Goal: Check status: Check status

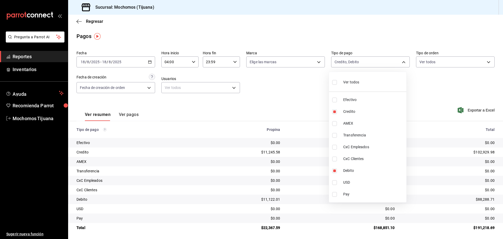
click at [79, 21] on div at bounding box center [251, 119] width 503 height 239
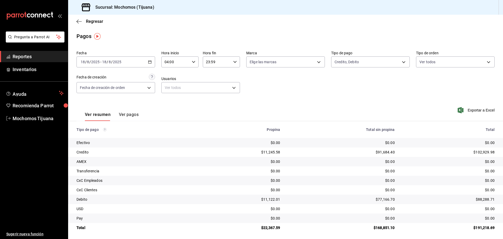
click at [79, 21] on icon "button" at bounding box center [79, 21] width 5 height 0
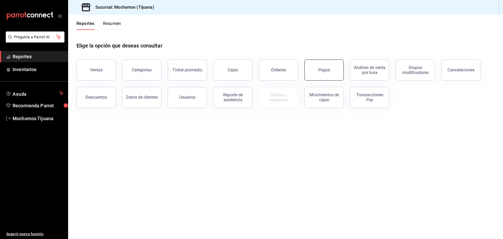
click at [330, 67] on button "Pagos" at bounding box center [324, 70] width 39 height 21
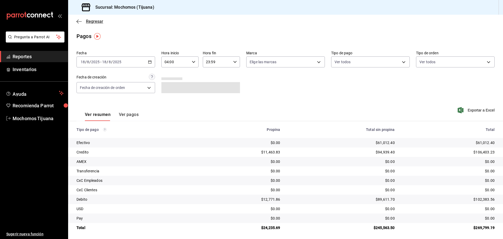
click at [81, 22] on icon "button" at bounding box center [79, 21] width 5 height 5
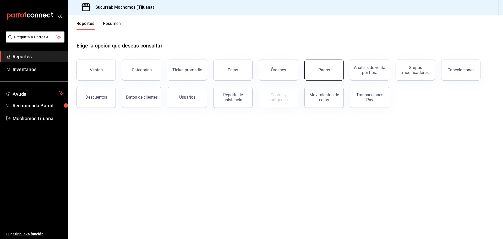
click at [314, 74] on button "Pagos" at bounding box center [324, 70] width 39 height 21
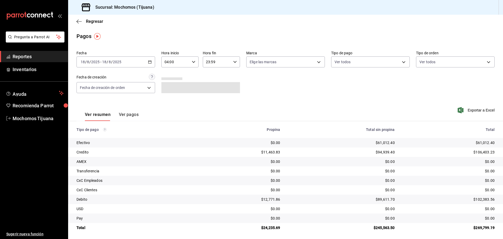
click at [151, 63] on div "[DATE] [DATE] - [DATE] [DATE]" at bounding box center [116, 61] width 79 height 11
click at [91, 138] on span "Rango de fechas" at bounding box center [101, 137] width 41 height 6
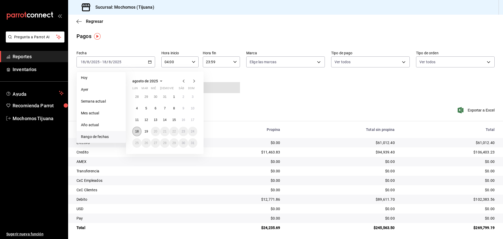
click at [137, 132] on abbr "18" at bounding box center [136, 132] width 3 height 4
click at [143, 131] on button "19" at bounding box center [146, 131] width 9 height 9
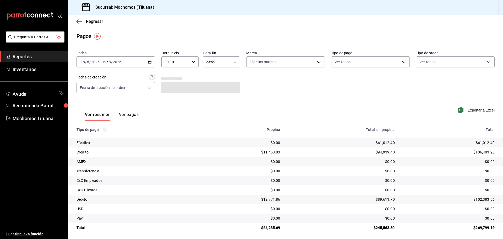
click at [192, 62] on \(Stroke\) "button" at bounding box center [193, 62] width 3 height 2
click at [170, 75] on span "04" at bounding box center [170, 73] width 10 height 4
type input "04:00"
click at [234, 61] on div at bounding box center [251, 119] width 503 height 239
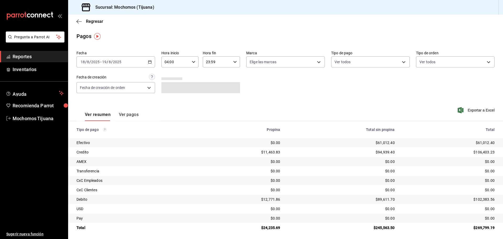
click at [234, 61] on icon "button" at bounding box center [235, 62] width 4 height 4
click at [215, 77] on button "04" at bounding box center [211, 75] width 17 height 10
click at [232, 61] on div at bounding box center [251, 119] width 503 height 239
click at [233, 61] on icon "button" at bounding box center [235, 62] width 4 height 4
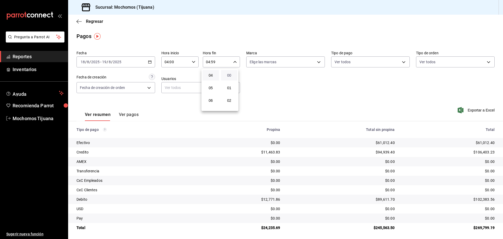
click at [233, 76] on span "00" at bounding box center [229, 75] width 10 height 4
type input "04:00"
click at [290, 100] on div at bounding box center [251, 119] width 503 height 239
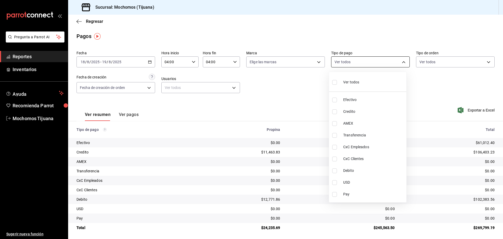
click at [403, 62] on body "Pregunta a Parrot AI Reportes Inventarios Ayuda Recomienda Parrot Mochomos Tiju…" at bounding box center [251, 119] width 503 height 239
click at [335, 110] on input "checkbox" at bounding box center [334, 111] width 5 height 5
checkbox input "true"
type input "a27a072c-b141-4985-9f83-ae60dbe2196b"
click at [337, 169] on input "checkbox" at bounding box center [337, 170] width 5 height 5
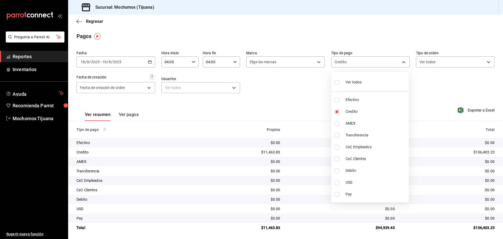
checkbox input "true"
type input "a27a072c-b141-4985-9f83-ae60dbe2196b,b7370aa5-450f-4a05-bab4-2784151f97fb"
click at [439, 101] on div at bounding box center [251, 119] width 503 height 239
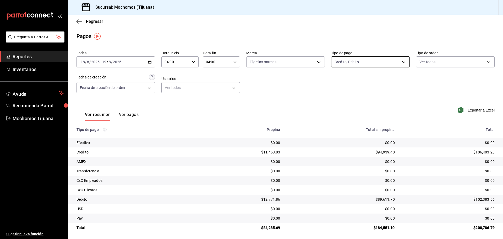
click at [403, 62] on body "Pregunta a Parrot AI Reportes Inventarios Ayuda Recomienda Parrot Mochomos Tiju…" at bounding box center [251, 119] width 503 height 239
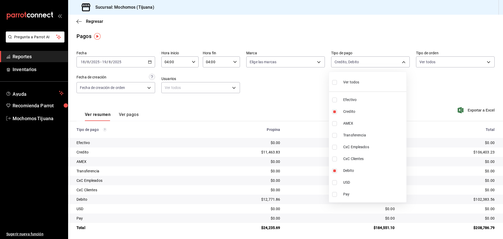
click at [336, 81] on input "checkbox" at bounding box center [334, 82] width 5 height 5
checkbox input "true"
type input "e823c082-5bf3-4e6e-b961-f7623faa40a9,a27a072c-b141-4985-9f83-ae60dbe2196b,28e67…"
checkbox input "true"
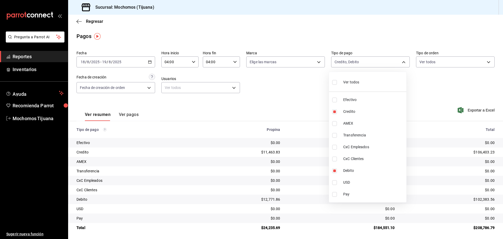
checkbox input "true"
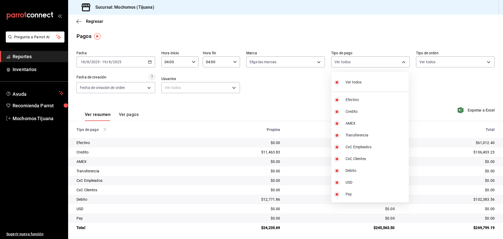
click at [336, 81] on input "checkbox" at bounding box center [337, 82] width 5 height 5
checkbox input "false"
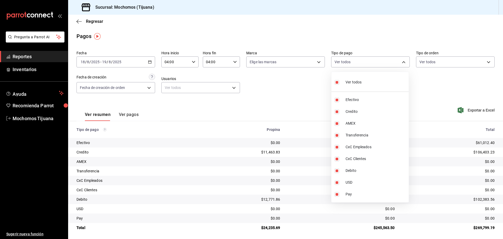
checkbox input "false"
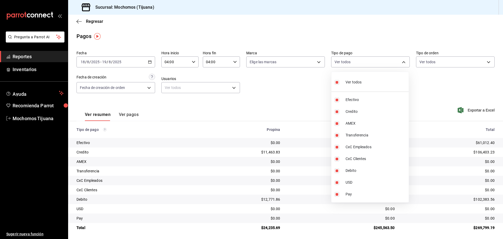
checkbox input "false"
click at [318, 75] on div at bounding box center [251, 119] width 503 height 239
